Goal: Task Accomplishment & Management: Manage account settings

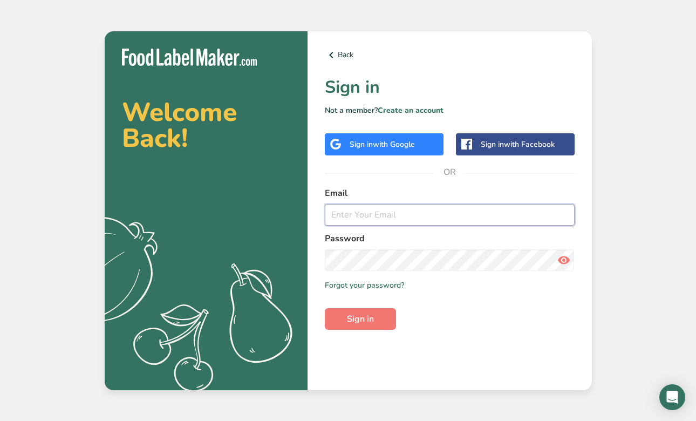
type input "[PERSON_NAME][EMAIL_ADDRESS][DOMAIN_NAME]"
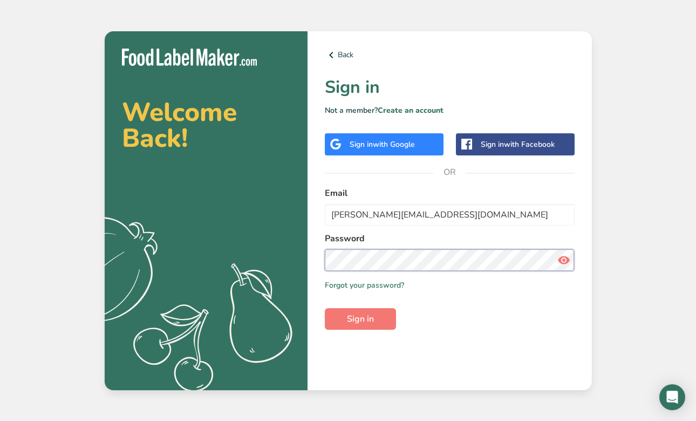
click at [360, 318] on button "Sign in" at bounding box center [360, 319] width 71 height 22
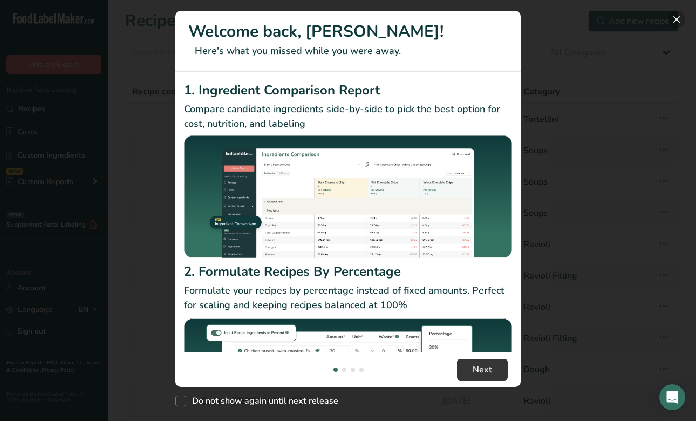
click at [673, 21] on button "New Features" at bounding box center [676, 19] width 17 height 17
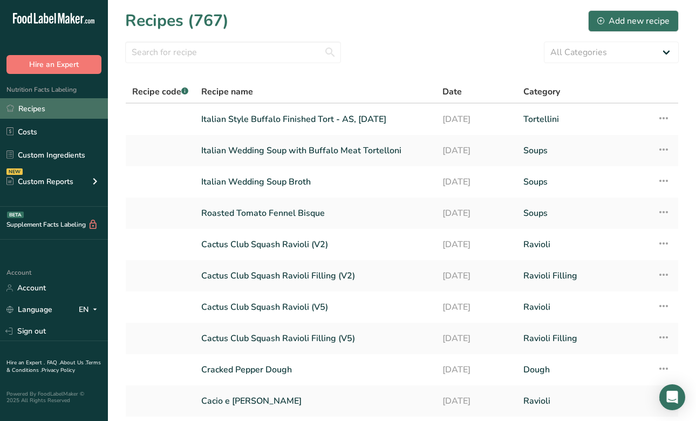
click at [35, 111] on link "Recipes" at bounding box center [54, 108] width 108 height 21
click at [618, 19] on div "Add new recipe" at bounding box center [633, 21] width 72 height 13
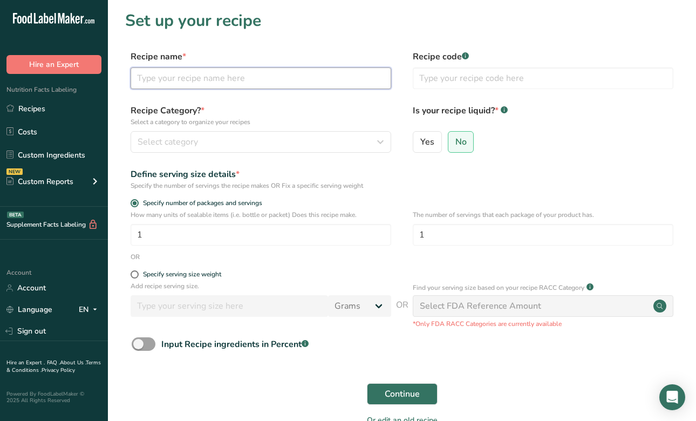
click at [196, 80] on input "text" at bounding box center [261, 78] width 261 height 22
drag, startPoint x: 256, startPoint y: 77, endPoint x: 383, endPoint y: 92, distance: 127.1
click at [383, 92] on div "Recipe name * Wild Mushroom Round Ravioli Finished - Recipe code .a-a{fill:#347…" at bounding box center [402, 72] width 554 height 45
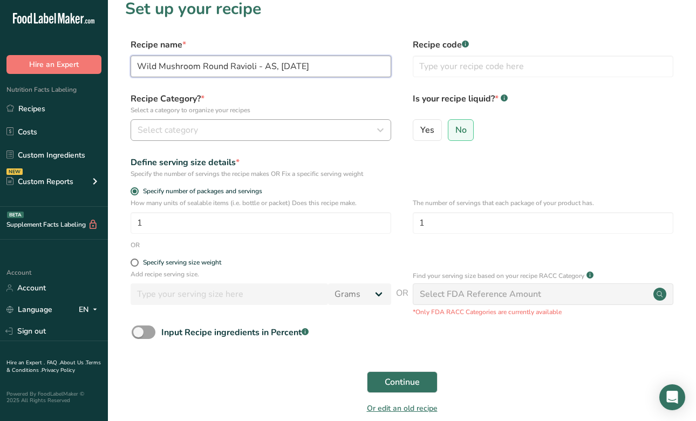
type input "Wild Mushroom Round Ravioli - AS, [DATE]"
click at [236, 137] on button "Select category" at bounding box center [261, 130] width 261 height 22
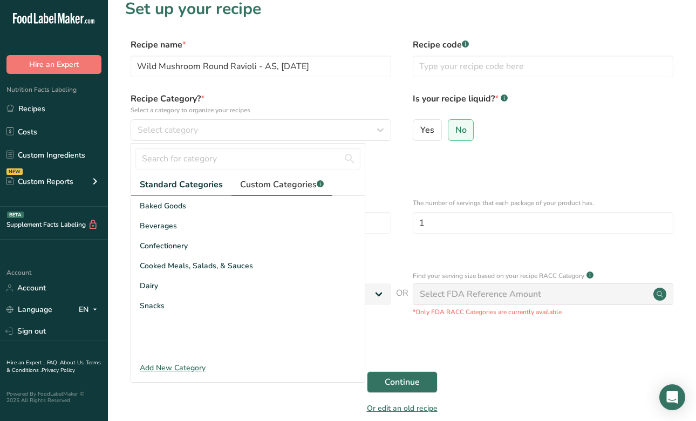
click at [254, 183] on span "Custom Categories .a-a{fill:#347362;}.b-a{fill:#fff;}" at bounding box center [282, 184] width 84 height 13
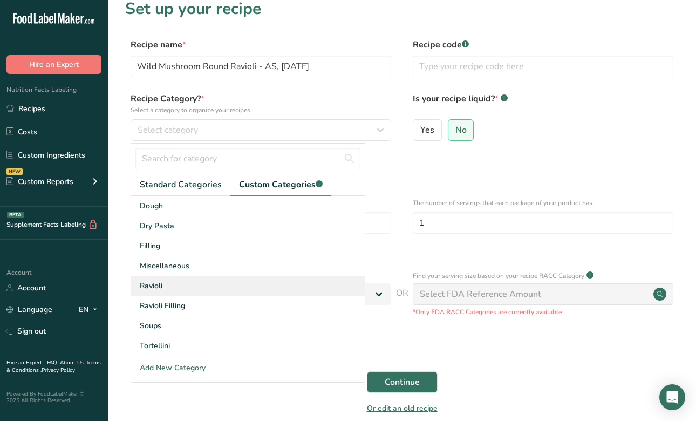
click at [169, 286] on div "Ravioli" at bounding box center [248, 286] width 234 height 20
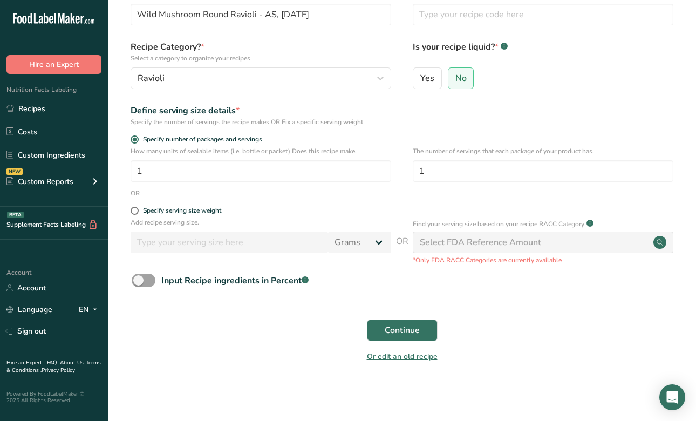
scroll to position [63, 0]
click at [384, 332] on button "Continue" at bounding box center [402, 331] width 71 height 22
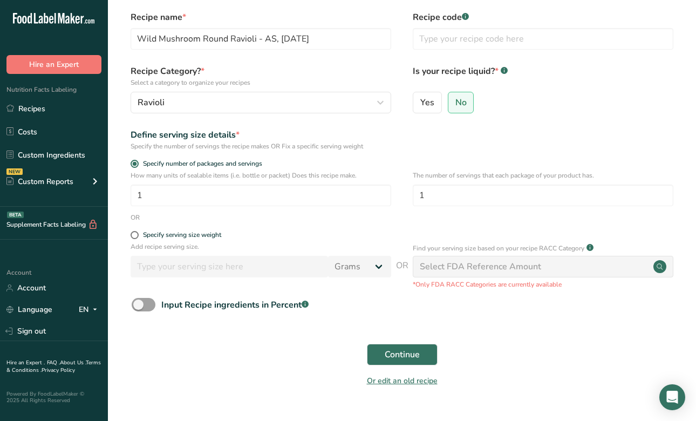
scroll to position [40, 0]
click at [400, 350] on span "Continue" at bounding box center [402, 353] width 35 height 13
click at [390, 359] on span "Continue" at bounding box center [402, 353] width 35 height 13
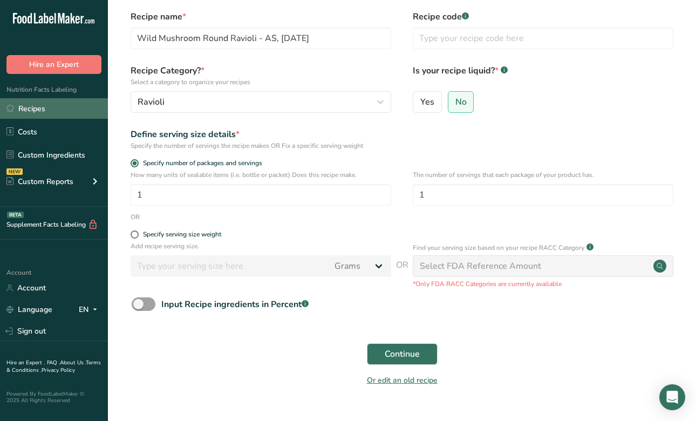
click at [26, 115] on link "Recipes" at bounding box center [54, 108] width 108 height 21
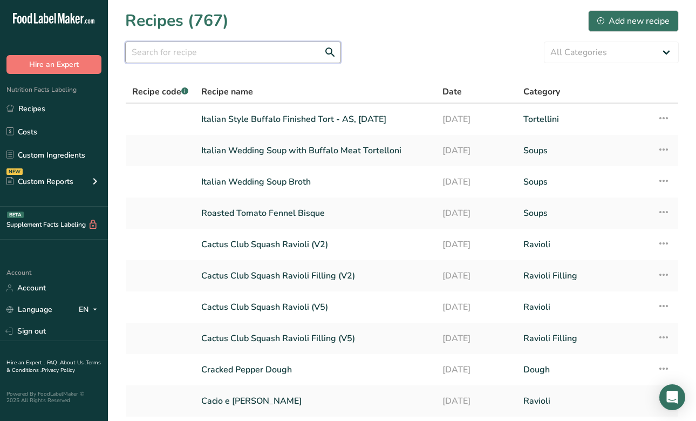
click at [161, 54] on input "text" at bounding box center [233, 53] width 216 height 22
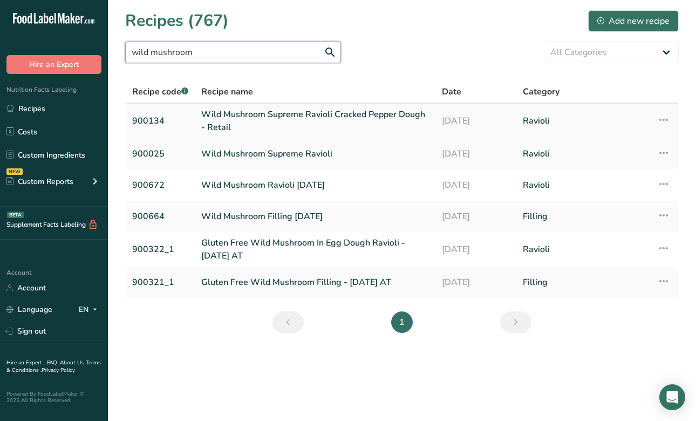
type input "wild mushroom"
click at [669, 122] on icon at bounding box center [663, 119] width 13 height 19
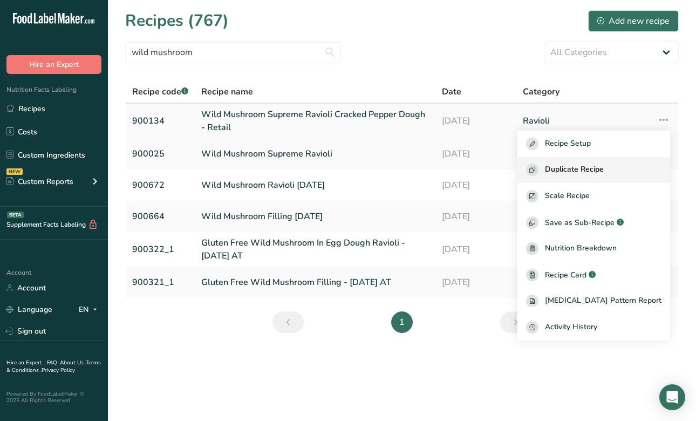
click at [604, 166] on span "Duplicate Recipe" at bounding box center [574, 169] width 59 height 12
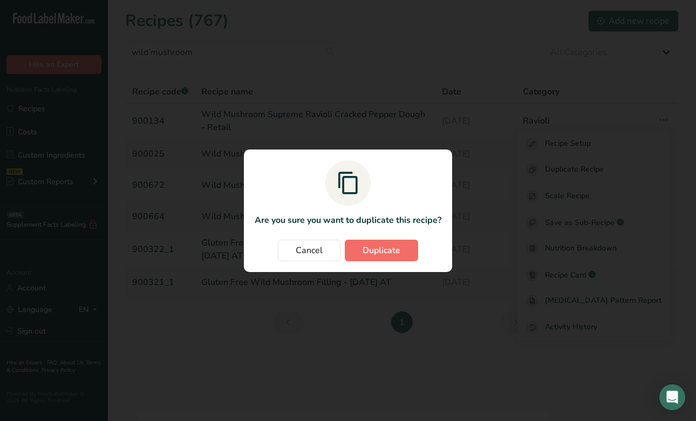
click at [385, 250] on span "Duplicate" at bounding box center [382, 250] width 38 height 13
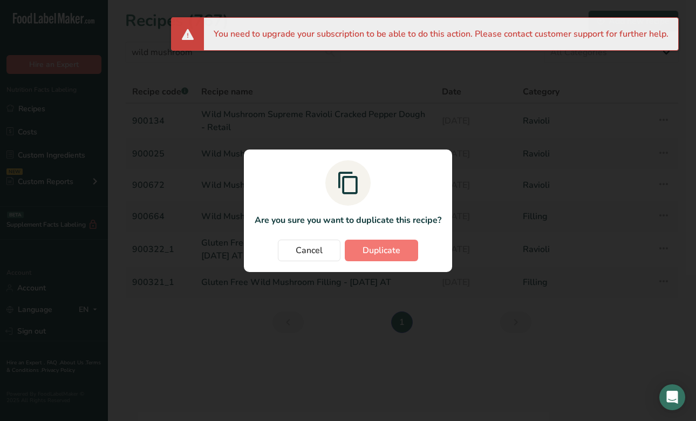
click at [441, 70] on div "Duplicate recipe modal" at bounding box center [348, 210] width 696 height 421
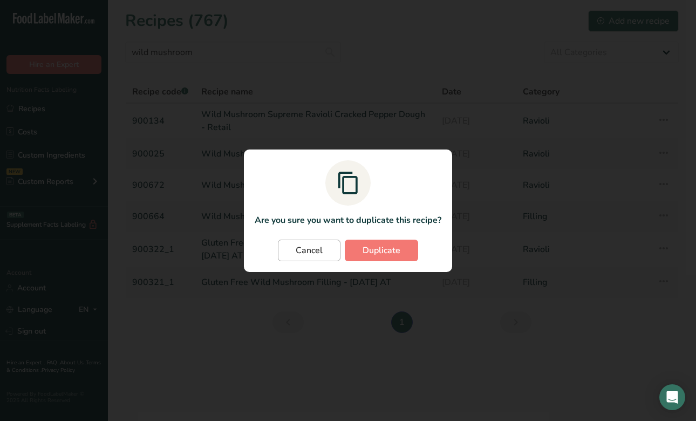
click at [309, 243] on button "Cancel" at bounding box center [309, 251] width 63 height 22
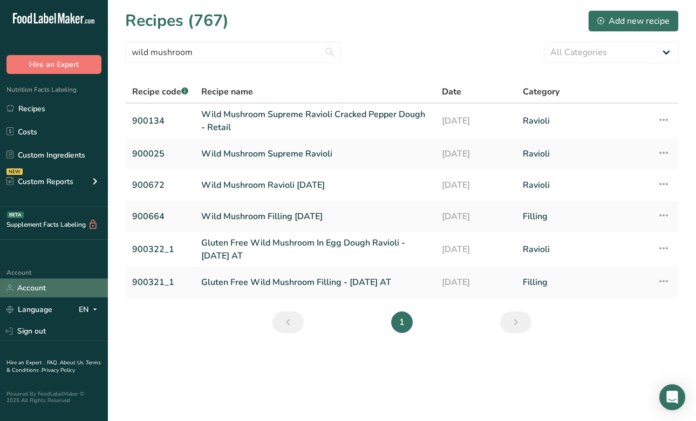
click at [36, 284] on link "Account" at bounding box center [54, 287] width 108 height 19
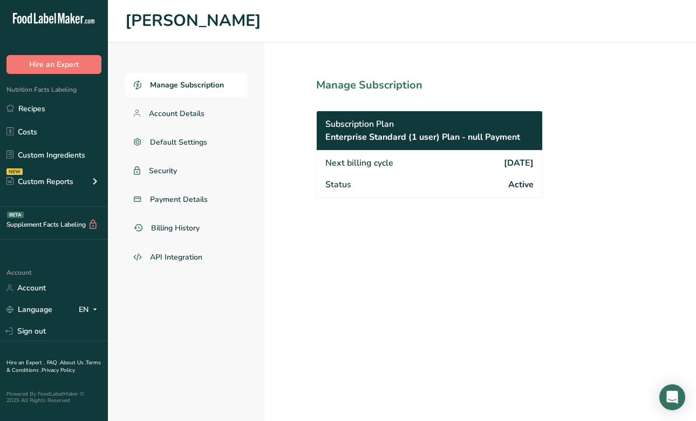
click at [426, 133] on span "Enterprise Standard (1 user) Plan - null Payment" at bounding box center [422, 137] width 195 height 13
click at [185, 87] on span "Manage Subscription" at bounding box center [187, 84] width 74 height 11
click at [180, 114] on span "Account Details" at bounding box center [177, 113] width 56 height 11
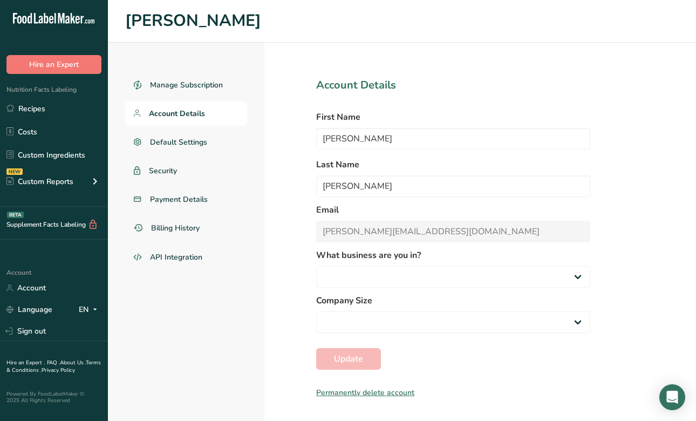
select select "2"
click at [166, 135] on link "Default Settings" at bounding box center [186, 142] width 122 height 24
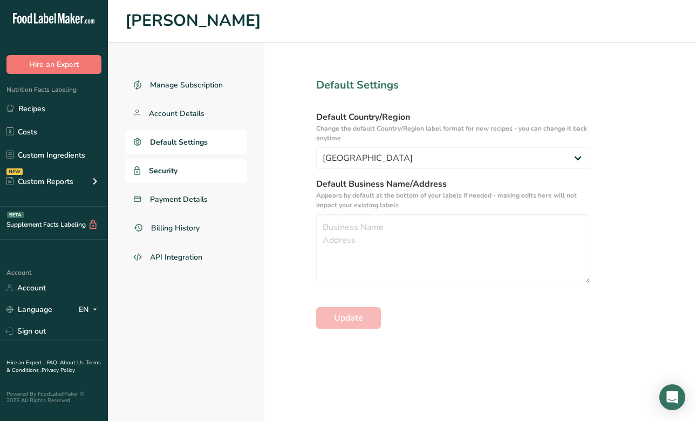
click at [174, 170] on span "Security" at bounding box center [163, 170] width 29 height 11
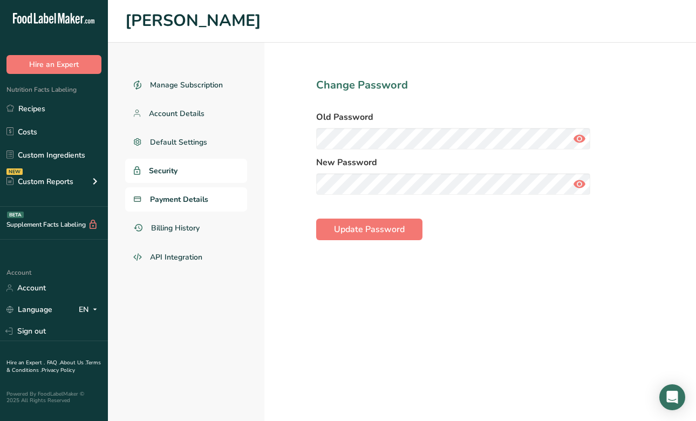
click at [174, 199] on span "Payment Details" at bounding box center [179, 199] width 58 height 11
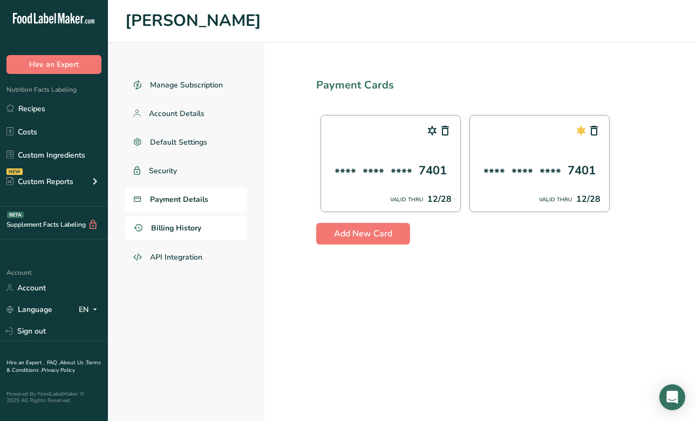
click at [174, 224] on span "Billing History" at bounding box center [176, 227] width 50 height 11
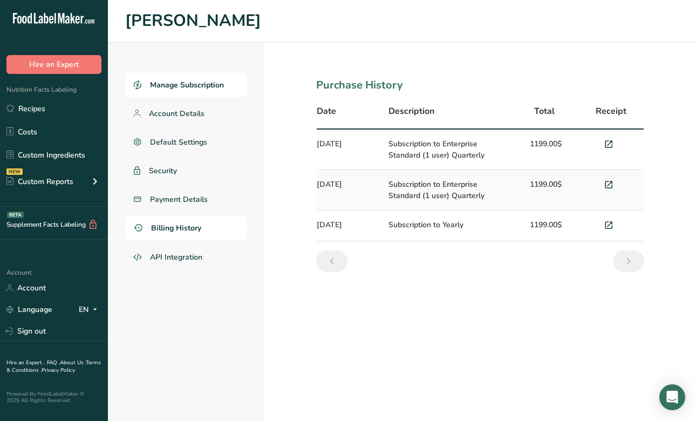
click at [166, 86] on span "Manage Subscription" at bounding box center [187, 84] width 74 height 11
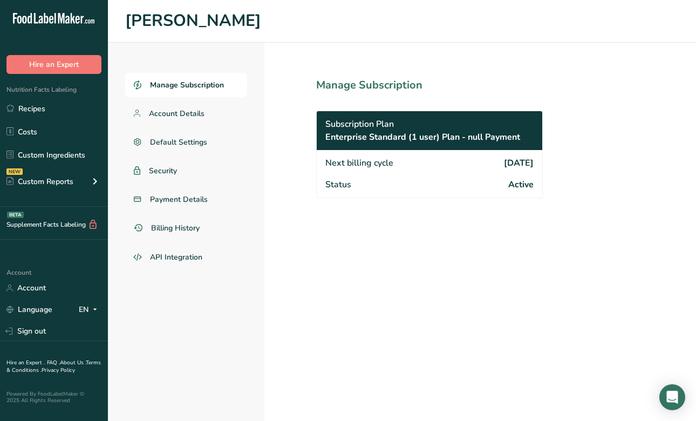
click at [418, 135] on span "Enterprise Standard (1 user) Plan - null Payment" at bounding box center [422, 137] width 195 height 13
click at [351, 125] on span "Subscription Plan" at bounding box center [359, 124] width 69 height 13
click at [362, 144] on div "Subscription Plan Enterprise Standard (1 user) Plan - null Payment" at bounding box center [430, 130] width 226 height 39
click at [402, 149] on div "Subscription Plan Enterprise Standard (1 user) Plan - null Payment" at bounding box center [430, 130] width 226 height 39
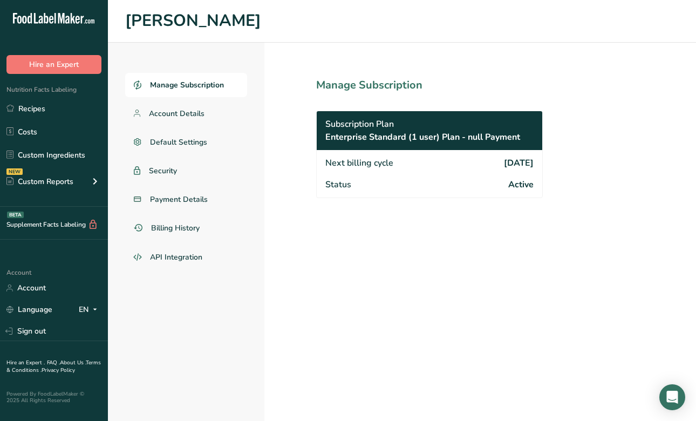
click at [455, 131] on span "Enterprise Standard (1 user) Plan - null Payment" at bounding box center [422, 137] width 195 height 13
click at [445, 152] on div "Next billing cycle [DATE]" at bounding box center [430, 162] width 226 height 24
click at [398, 183] on div "Status Active" at bounding box center [430, 186] width 226 height 24
click at [182, 113] on span "Account Details" at bounding box center [177, 113] width 56 height 11
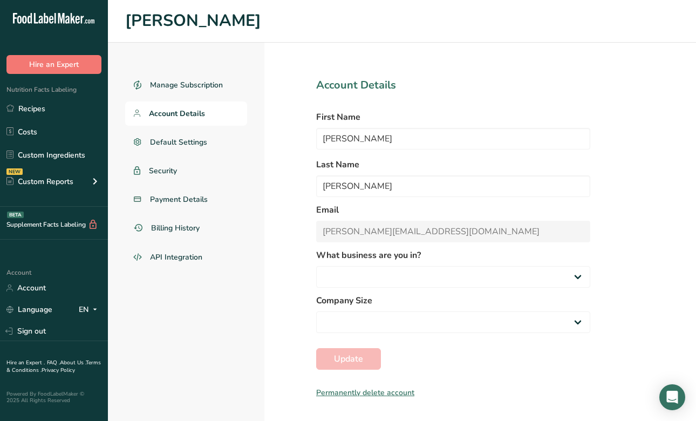
select select
select select "2"
click at [181, 142] on span "Default Settings" at bounding box center [179, 142] width 58 height 11
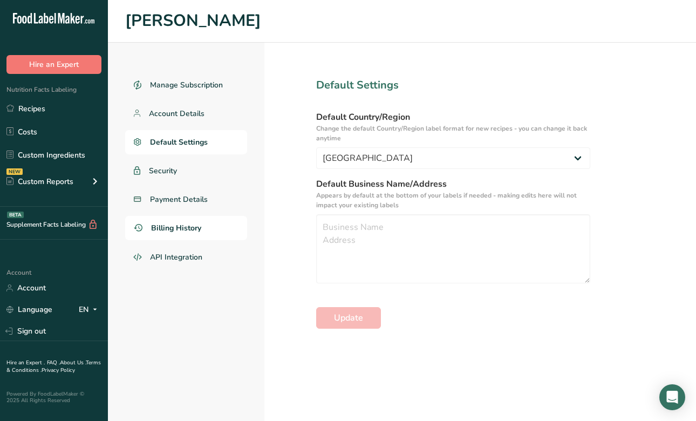
click at [178, 233] on link "Billing History" at bounding box center [186, 228] width 122 height 24
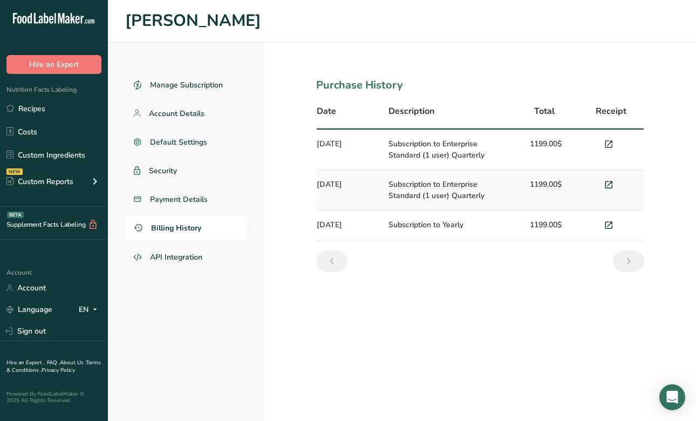
click at [610, 144] on icon at bounding box center [609, 144] width 10 height 15
